Goal: Download file/media

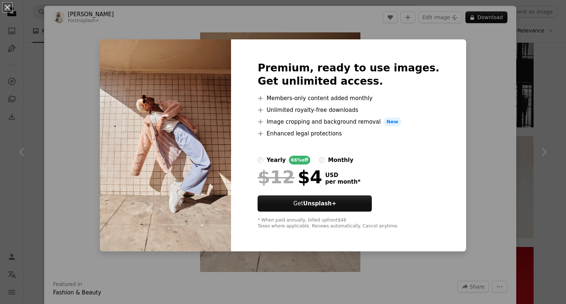
scroll to position [1010, 0]
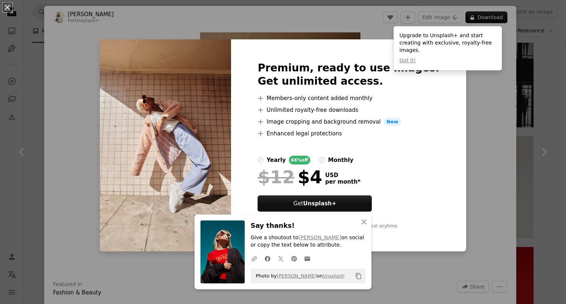
click at [496, 145] on div "An X shape Premium, ready to use images. Get unlimited access. A plus sign Memb…" at bounding box center [283, 152] width 566 height 304
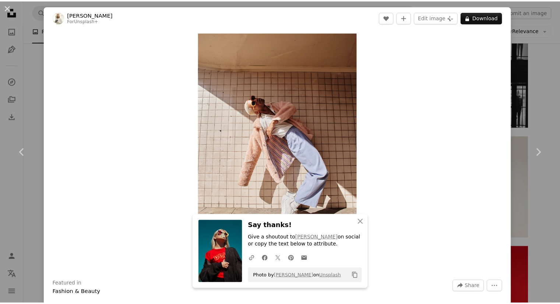
scroll to position [66, 0]
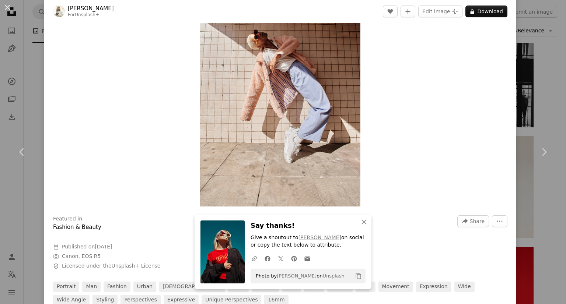
click at [513, 102] on div "An X shape Chevron left Chevron right [PERSON_NAME] For Unsplash+ A heart A plu…" at bounding box center [283, 152] width 566 height 304
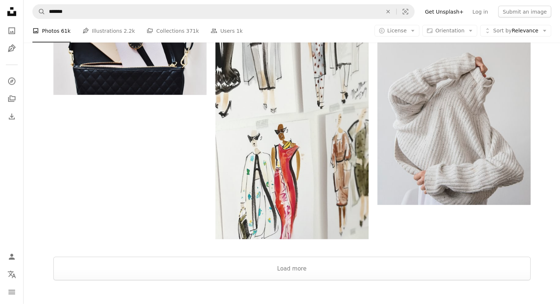
scroll to position [1455, 0]
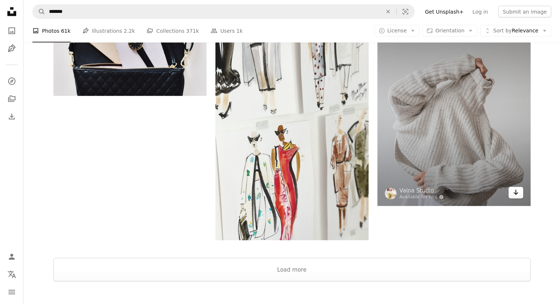
click at [517, 193] on icon "Arrow pointing down" at bounding box center [516, 192] width 6 height 9
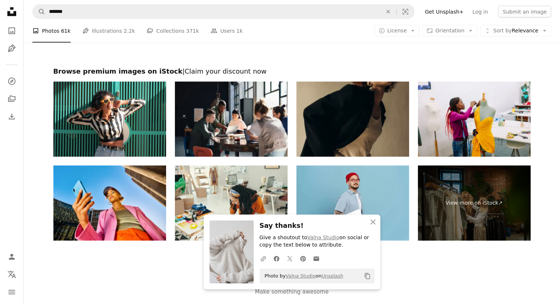
scroll to position [1724, 0]
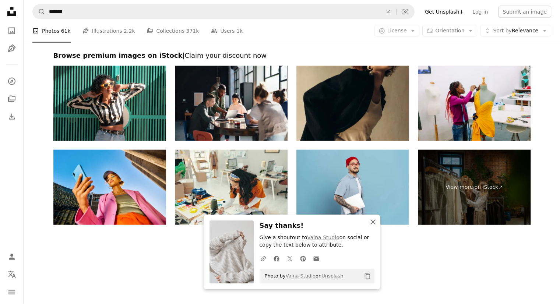
click at [376, 225] on icon "An X shape" at bounding box center [373, 222] width 9 height 9
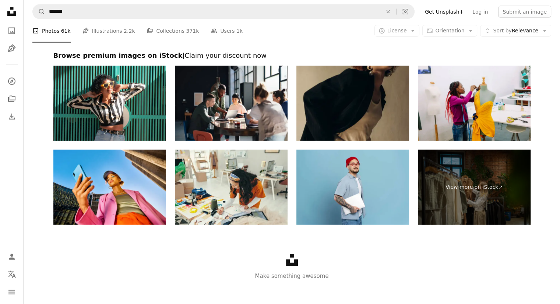
click at [369, 123] on img at bounding box center [352, 103] width 113 height 75
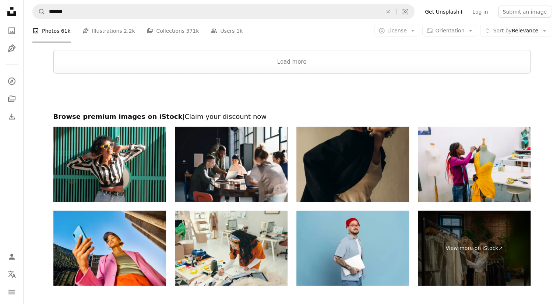
scroll to position [1730, 0]
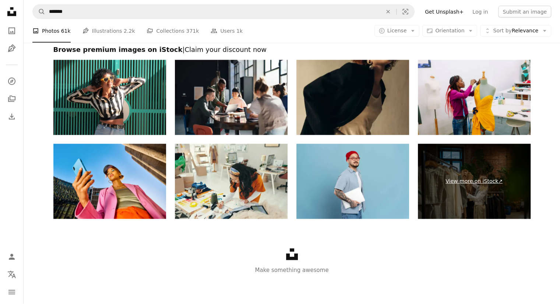
click at [481, 182] on link "View more on iStock ↗" at bounding box center [474, 181] width 113 height 75
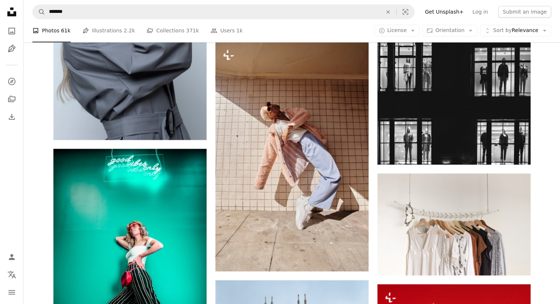
scroll to position [966, 0]
